Goal: Entertainment & Leisure: Browse casually

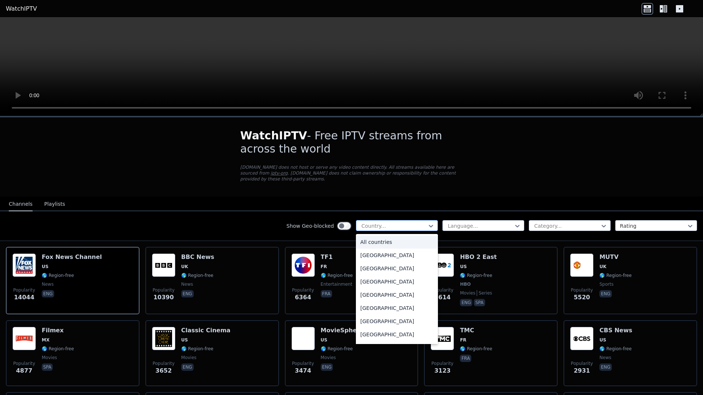
click at [404, 222] on div at bounding box center [394, 225] width 67 height 7
click at [381, 284] on div "[GEOGRAPHIC_DATA]" at bounding box center [397, 290] width 82 height 13
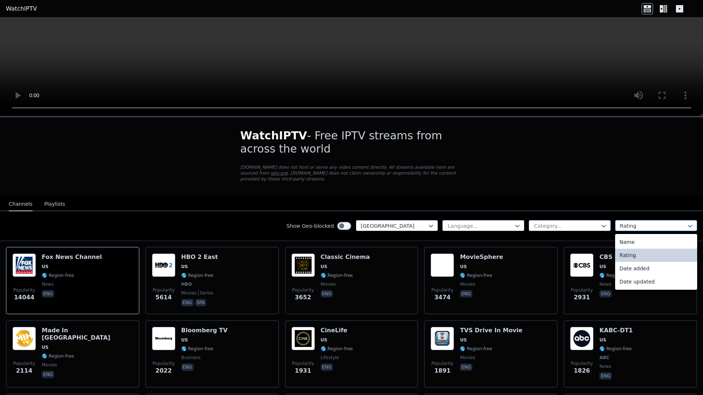
click at [668, 222] on div at bounding box center [653, 225] width 67 height 7
click at [600, 196] on nav "Channels Playlists" at bounding box center [351, 203] width 703 height 15
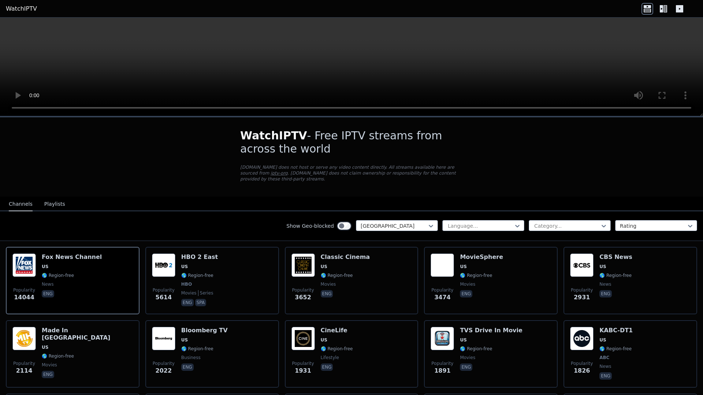
click at [572, 211] on div "Show Geo-blocked [GEOGRAPHIC_DATA] Language... Category... Rating" at bounding box center [351, 226] width 703 height 30
click at [572, 222] on div at bounding box center [567, 225] width 67 height 7
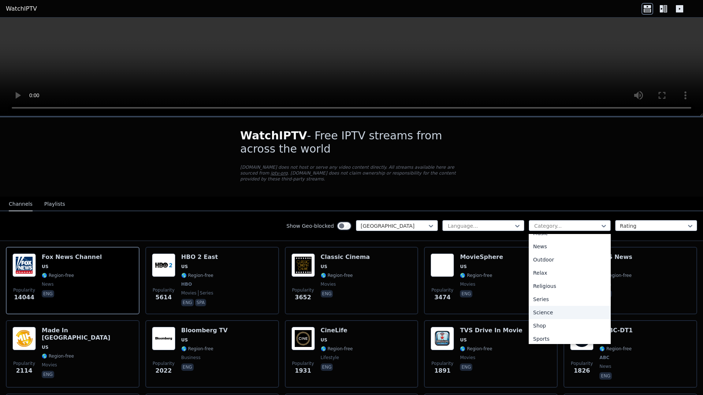
scroll to position [249, 0]
click at [541, 304] on div "Sports" at bounding box center [570, 309] width 82 height 13
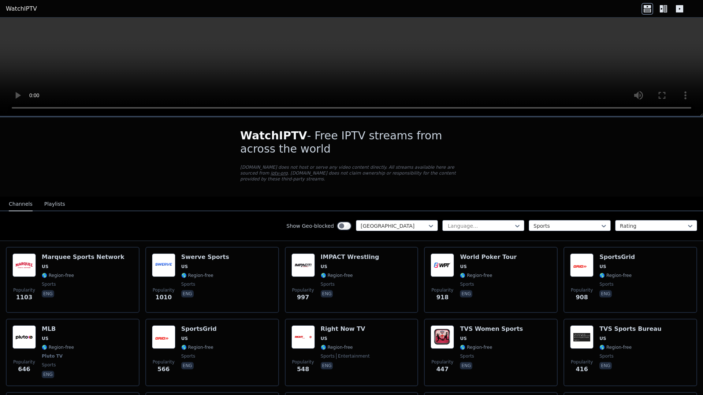
click at [8, 218] on div "Show Geo-blocked [GEOGRAPHIC_DATA] Language... option Sports, selected. Sports …" at bounding box center [351, 226] width 703 height 30
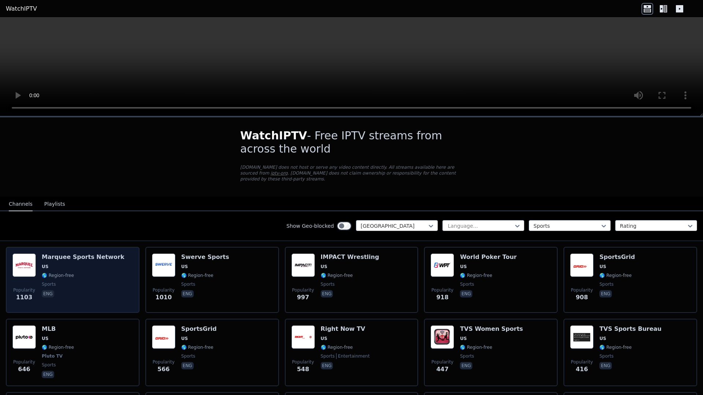
click at [100, 266] on div "Marquee Sports Network US 🌎 Region-free sports eng" at bounding box center [83, 279] width 83 height 53
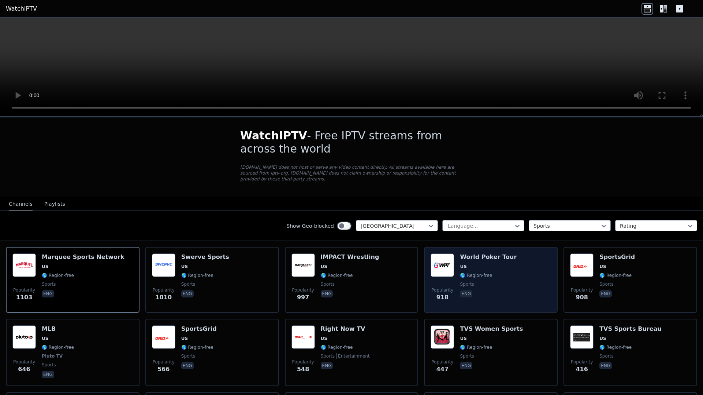
click at [508, 259] on div "Popularity 918 World Poker Tour US 🌎 Region-free sports eng" at bounding box center [491, 279] width 121 height 53
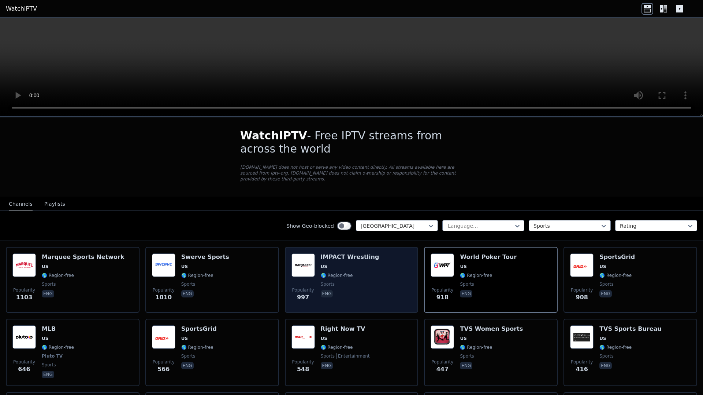
click at [365, 272] on span "🌎 Region-free" at bounding box center [350, 275] width 59 height 6
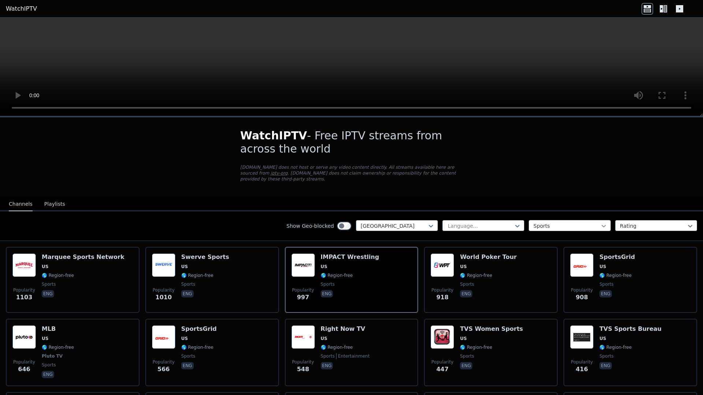
click at [600, 222] on icon at bounding box center [603, 225] width 7 height 7
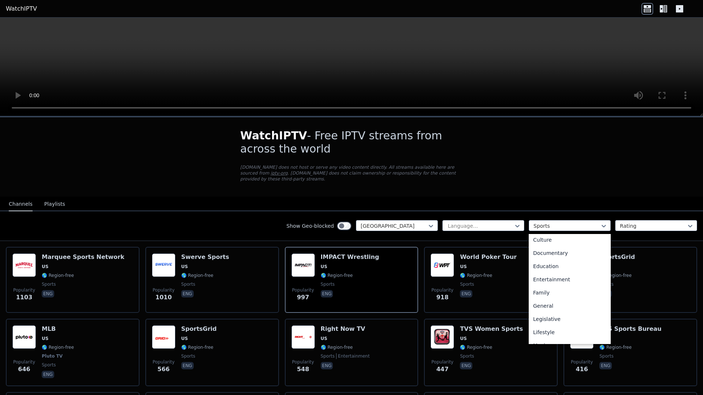
scroll to position [66, 0]
click at [537, 251] on div "Cooking" at bounding box center [570, 254] width 82 height 13
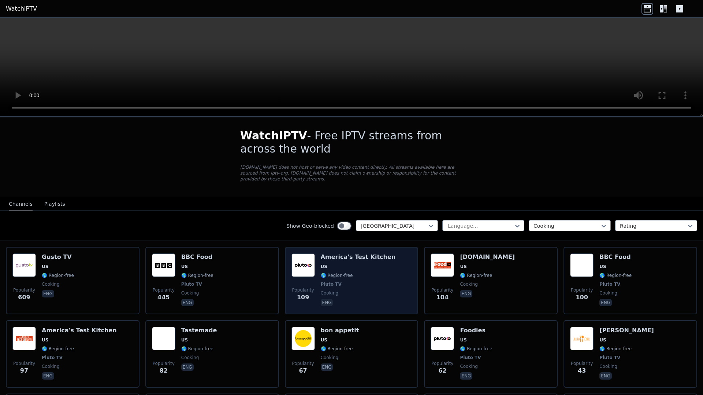
click at [384, 264] on div "Popularity 109 America's Test Kitchen US 🌎 Region-free Pluto TV cooking eng" at bounding box center [352, 280] width 121 height 54
click at [363, 272] on span "🌎 Region-free" at bounding box center [358, 275] width 75 height 6
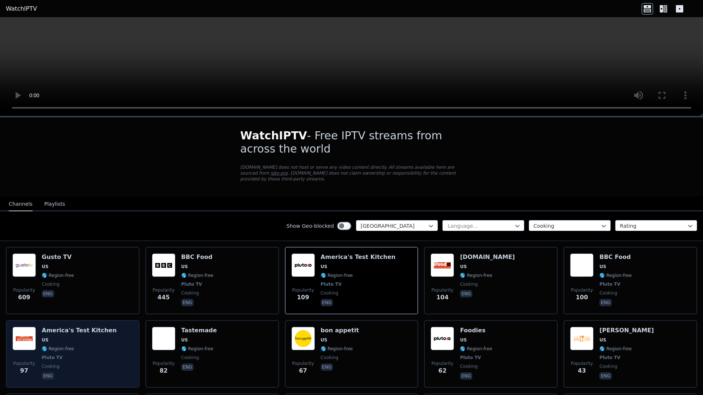
click at [88, 345] on span "🌎 Region-free" at bounding box center [79, 348] width 75 height 6
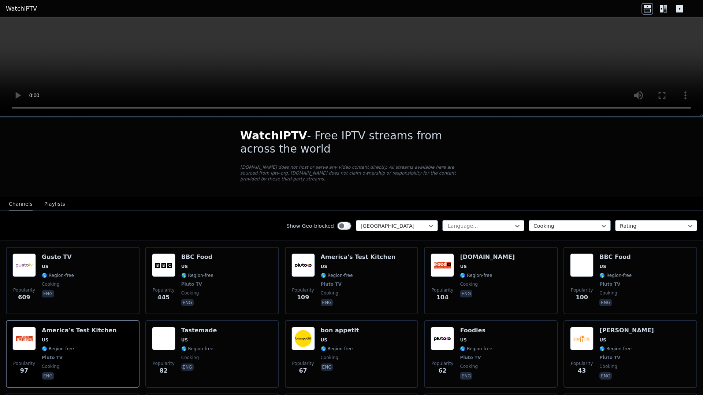
click at [682, 11] on icon at bounding box center [679, 8] width 7 height 7
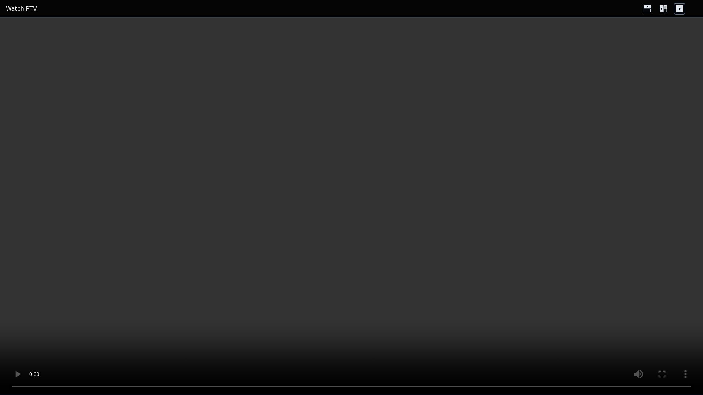
click at [682, 11] on icon at bounding box center [679, 8] width 7 height 7
click at [655, 9] on div at bounding box center [664, 9] width 44 height 12
click at [648, 8] on icon at bounding box center [648, 9] width 12 height 12
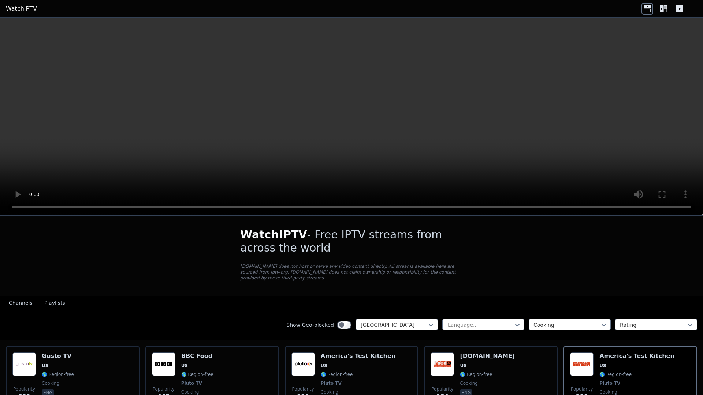
click at [665, 9] on icon at bounding box center [664, 9] width 12 height 12
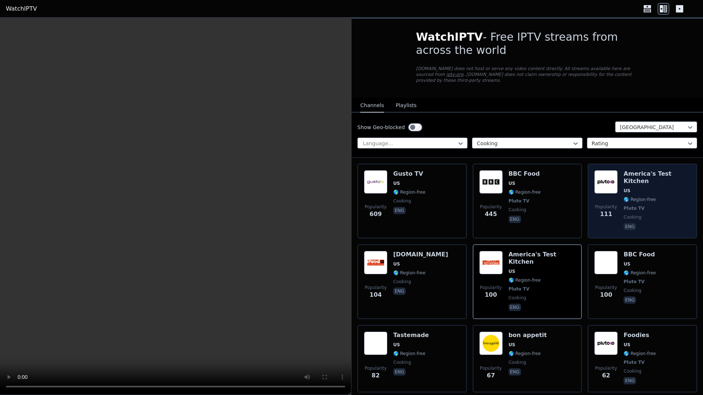
click at [662, 196] on span "🌎 Region-free" at bounding box center [657, 199] width 67 height 6
click at [646, 172] on div "America's Test Kitchen US 🌎 Region-free Pluto TV cooking eng" at bounding box center [657, 201] width 67 height 62
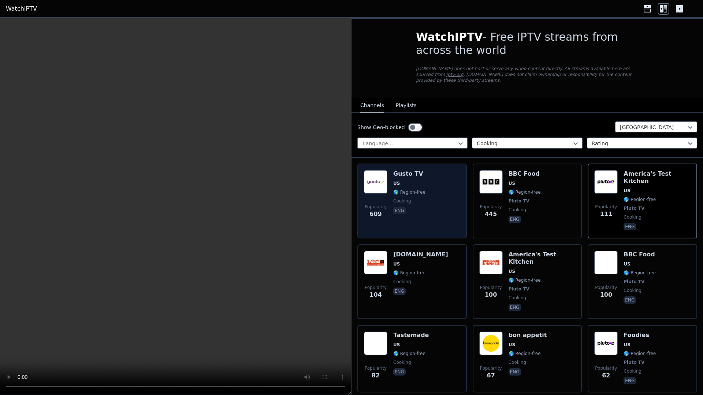
click at [441, 170] on div "Popularity 609 Gusto TV US 🌎 Region-free cooking eng" at bounding box center [412, 201] width 96 height 62
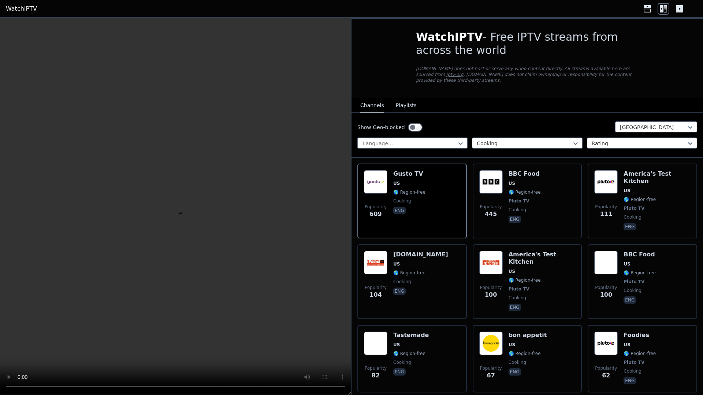
click at [403, 99] on button "Playlists" at bounding box center [406, 106] width 21 height 14
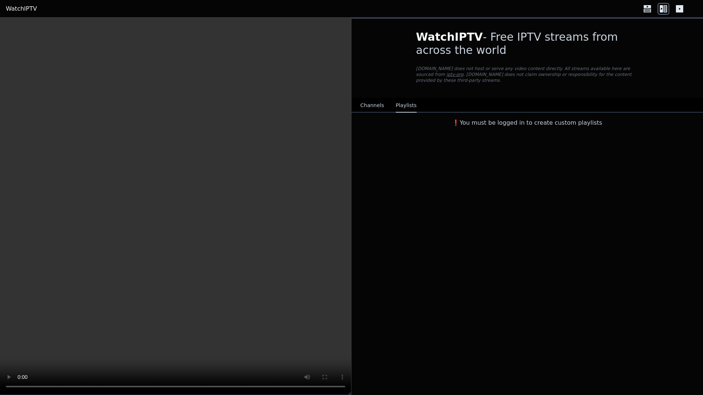
click at [374, 99] on button "Channels" at bounding box center [372, 106] width 24 height 14
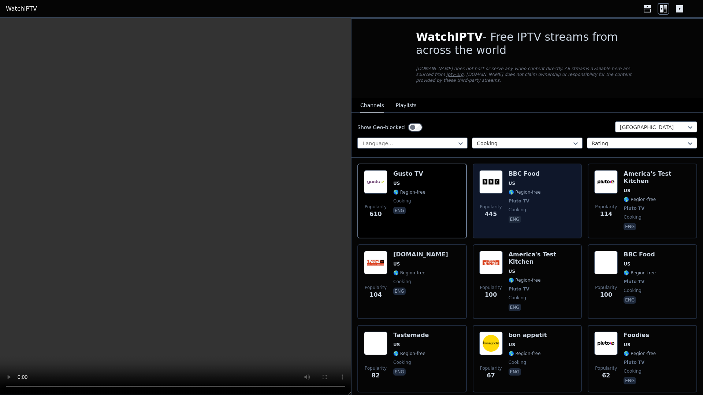
click at [569, 195] on div "Popularity 445 BBC Food US 🌎 Region-free Pluto TV cooking eng" at bounding box center [527, 201] width 96 height 62
